Goal: Navigation & Orientation: Find specific page/section

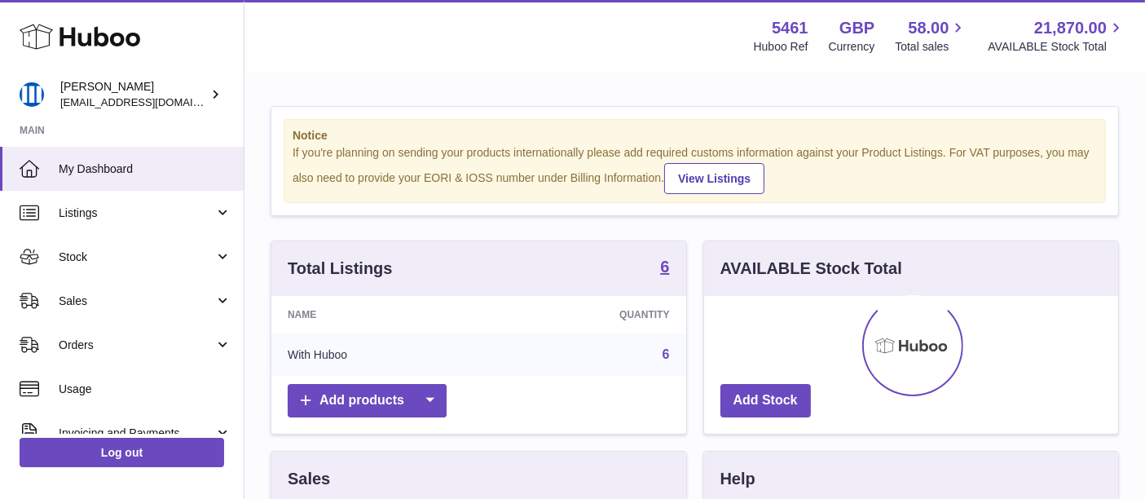
scroll to position [253, 415]
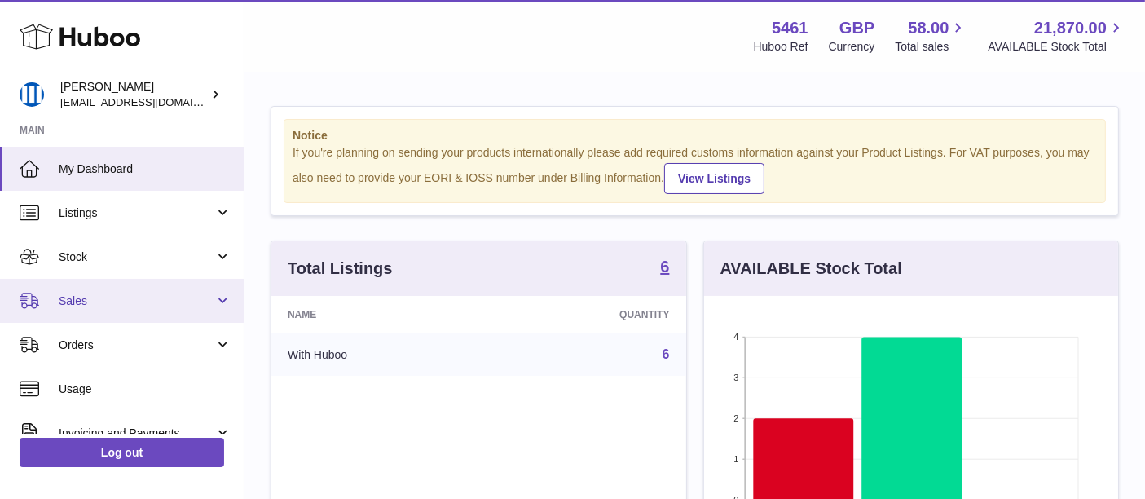
click at [159, 308] on span "Sales" at bounding box center [137, 300] width 156 height 15
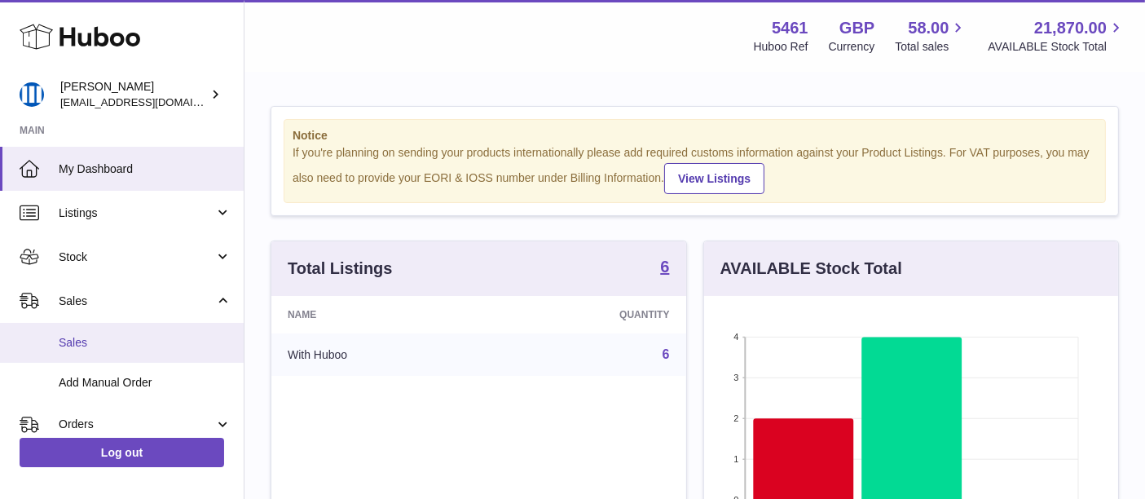
click at [143, 348] on span "Sales" at bounding box center [145, 342] width 173 height 15
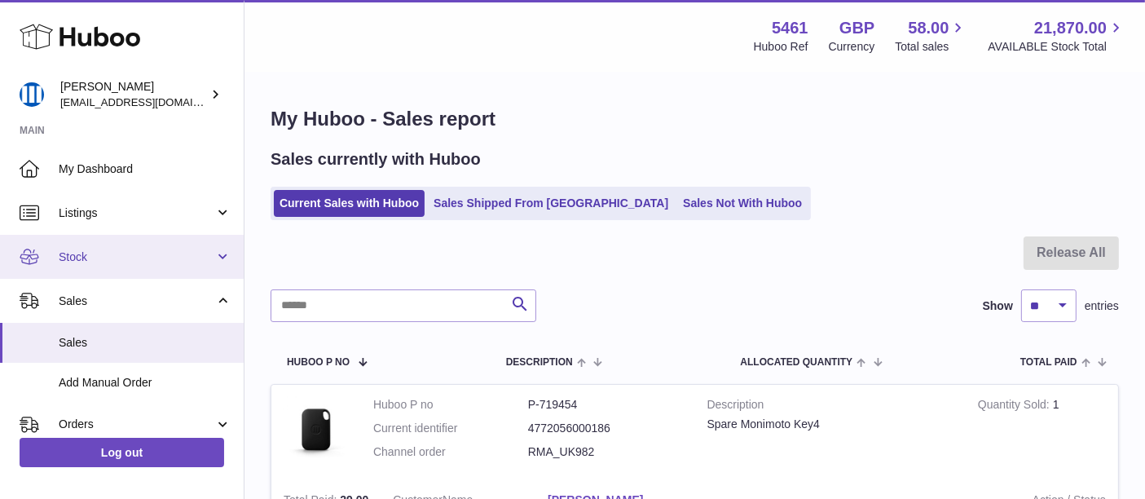
click at [139, 266] on link "Stock" at bounding box center [122, 257] width 244 height 44
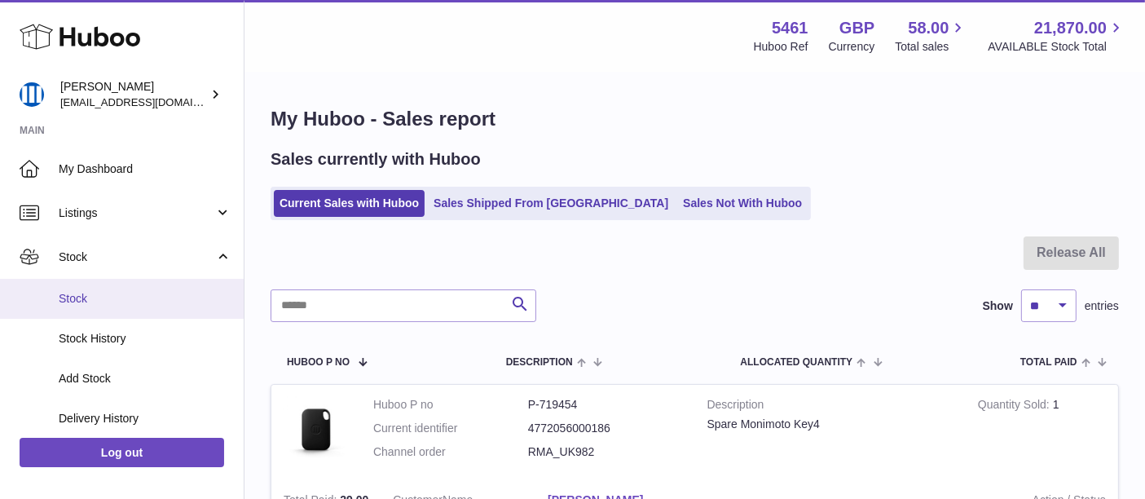
click at [143, 297] on span "Stock" at bounding box center [145, 298] width 173 height 15
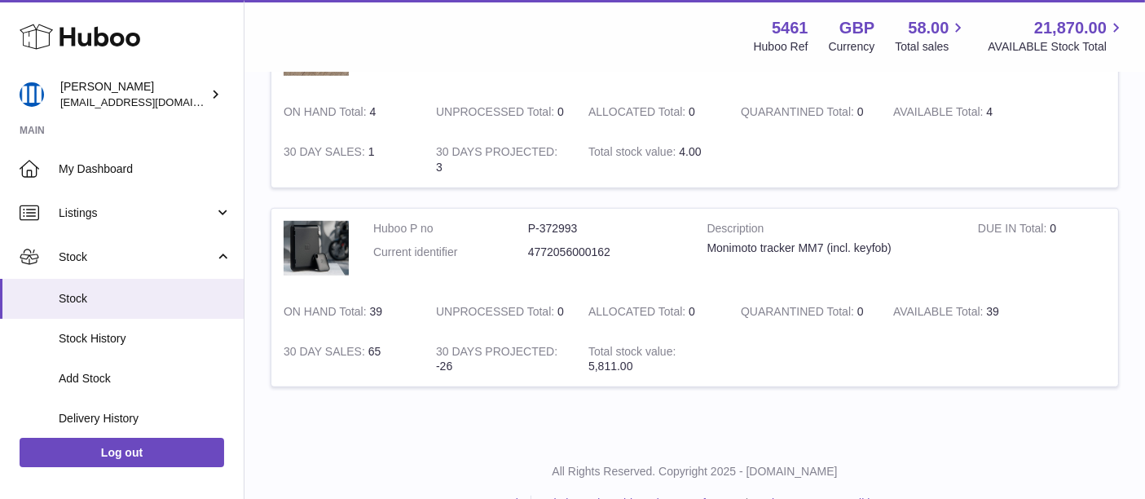
scroll to position [1181, 0]
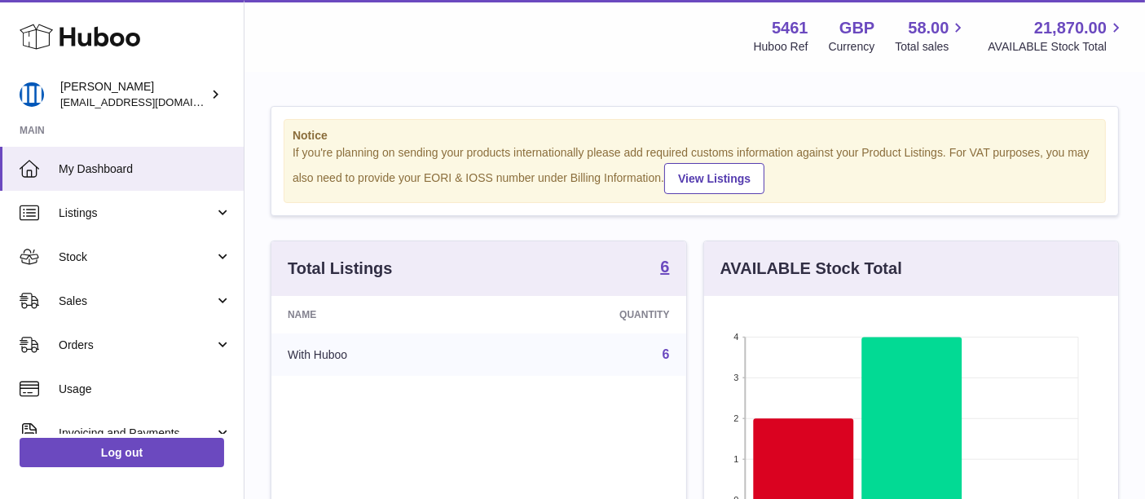
scroll to position [253, 415]
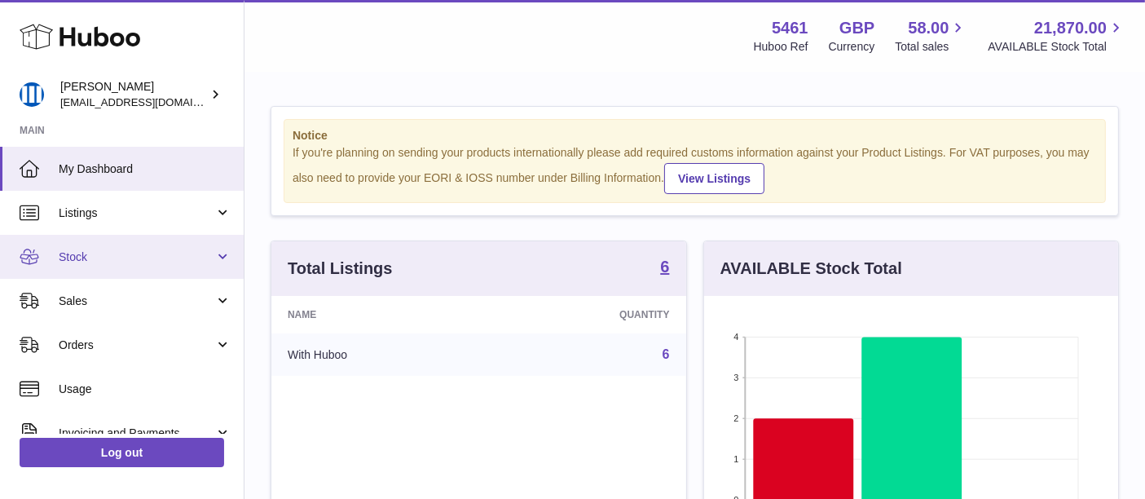
click at [158, 261] on span "Stock" at bounding box center [137, 256] width 156 height 15
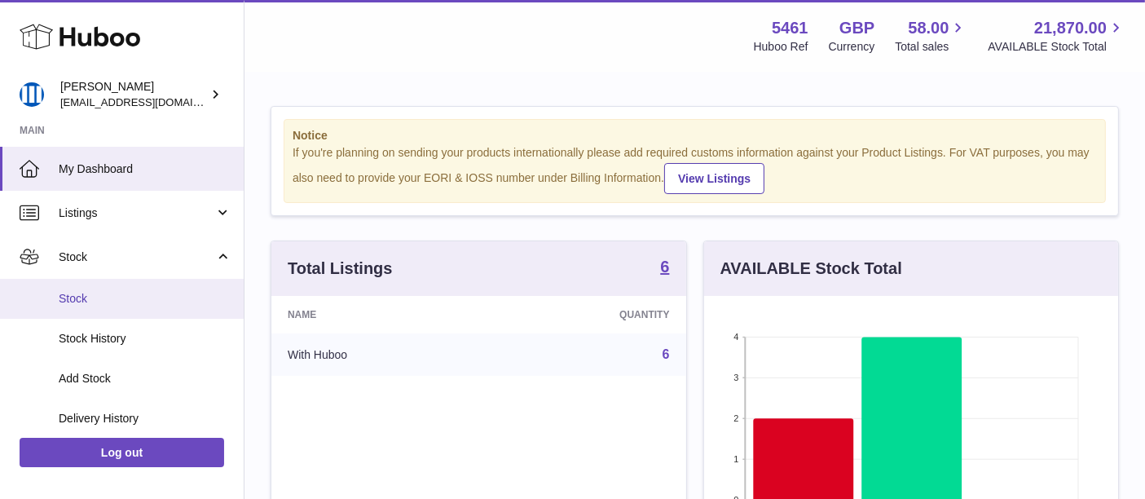
click at [149, 297] on span "Stock" at bounding box center [145, 298] width 173 height 15
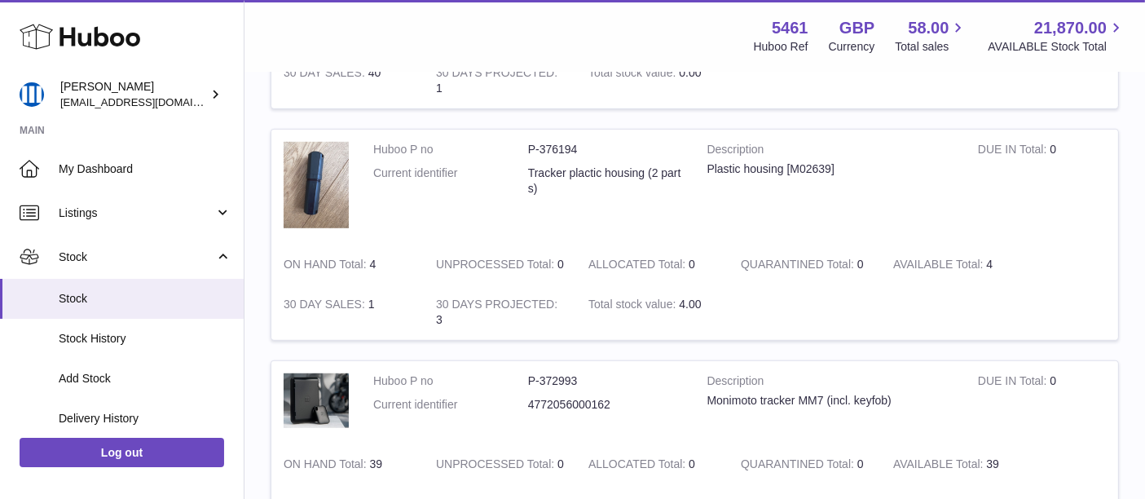
scroll to position [1176, 0]
